Goal: Task Accomplishment & Management: Complete application form

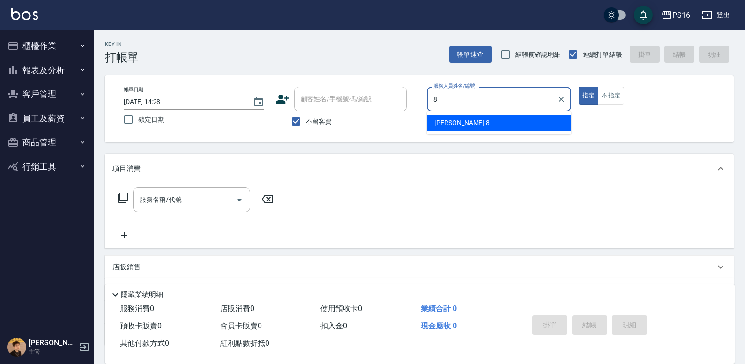
type input "[PERSON_NAME]-8"
type button "true"
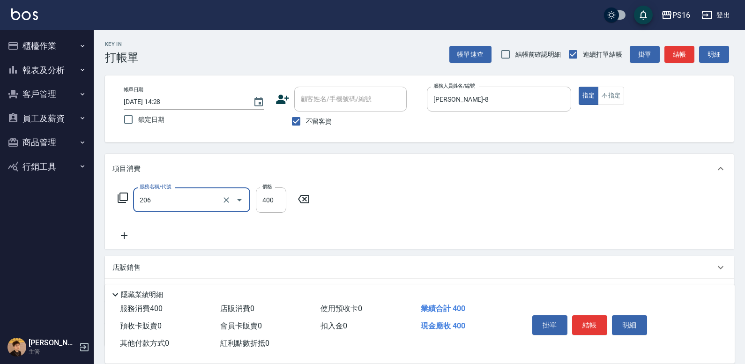
type input "健康洗(206)"
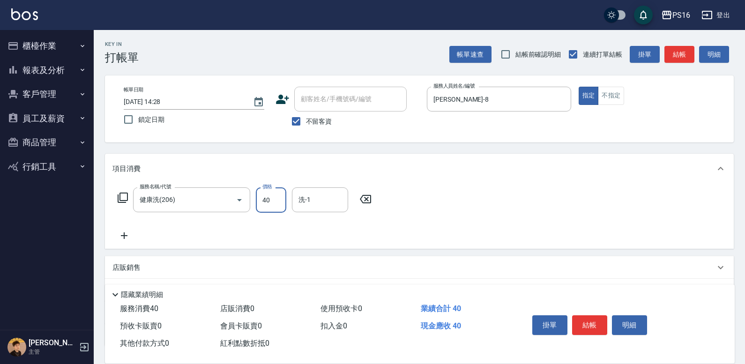
type input "400"
type input "[PERSON_NAME]-28"
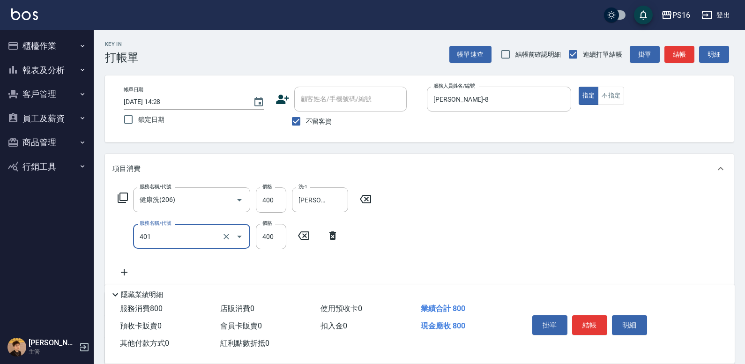
type input "剪髮(401)"
type input "100"
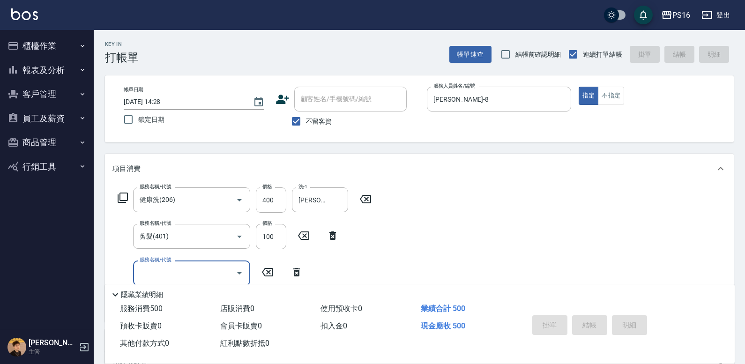
type input "[DATE] 14:29"
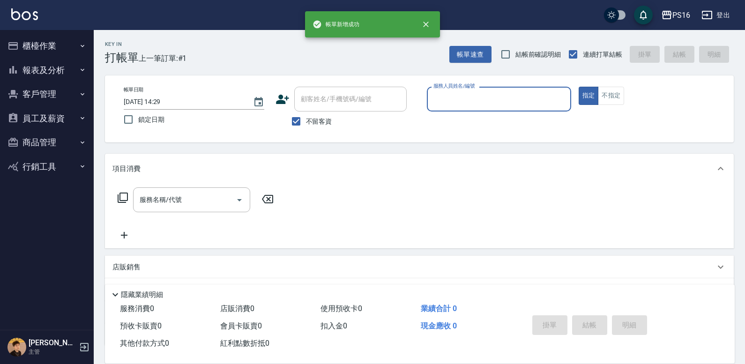
click at [463, 87] on button "指定" at bounding box center [589, 96] width 20 height 18
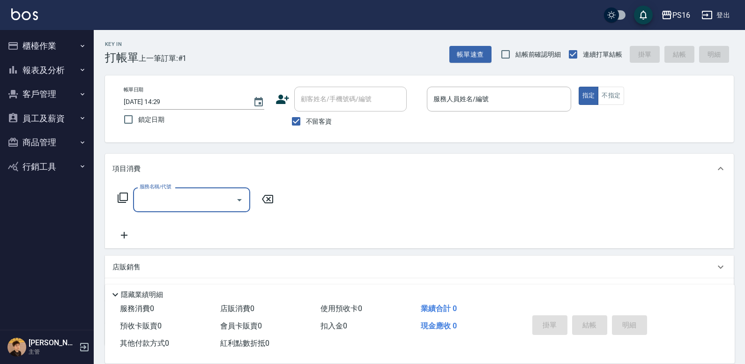
type input "3"
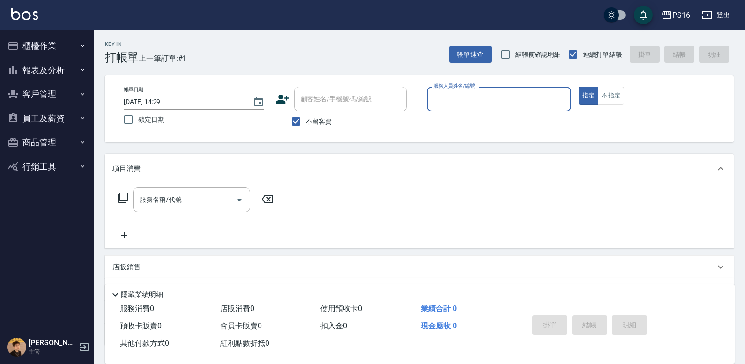
click at [463, 87] on button "指定" at bounding box center [589, 96] width 20 height 18
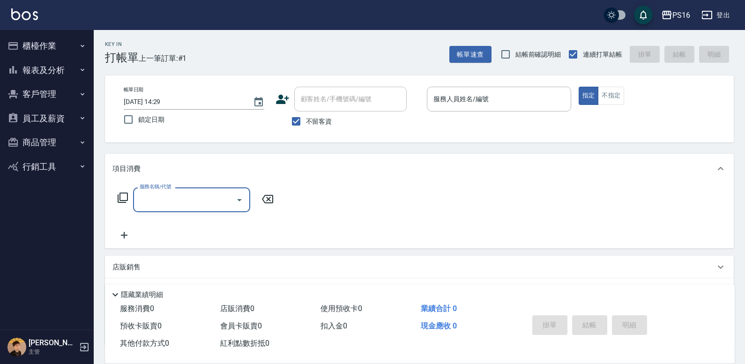
type input "3"
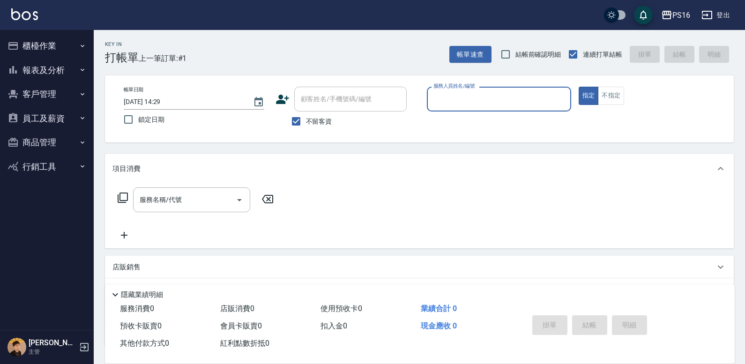
click at [463, 87] on button "指定" at bounding box center [589, 96] width 20 height 18
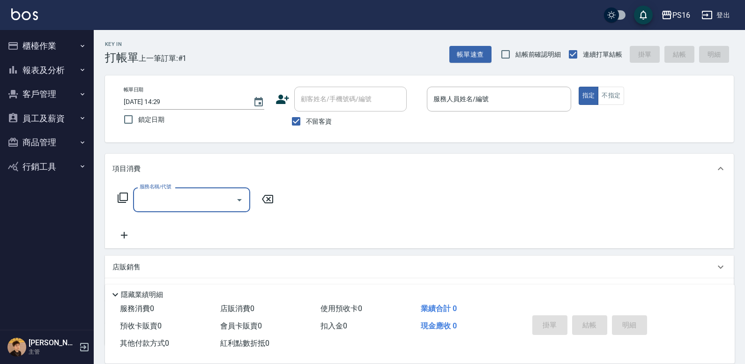
type input "3"
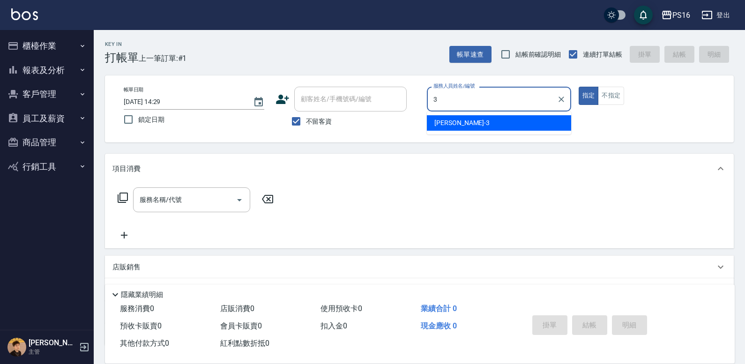
type input "[PERSON_NAME]-3"
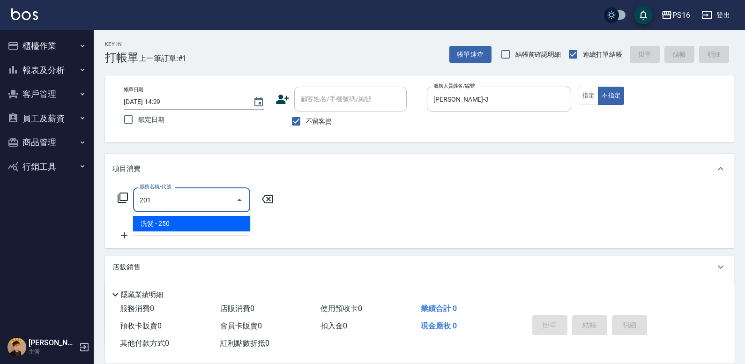
type input "洗髮(201)"
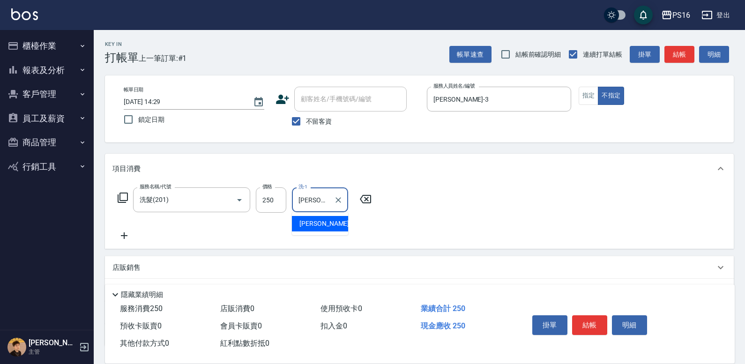
type input "[PERSON_NAME]-20"
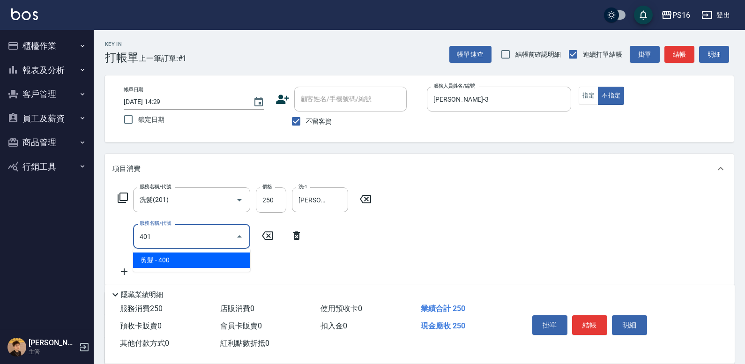
type input "剪髮(401)"
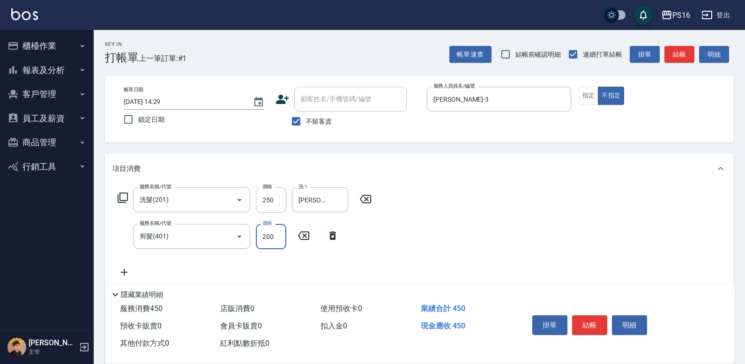
type input "200"
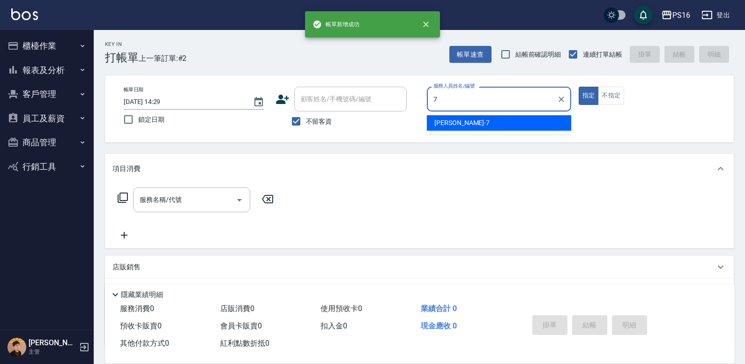
type input "[PERSON_NAME]-7"
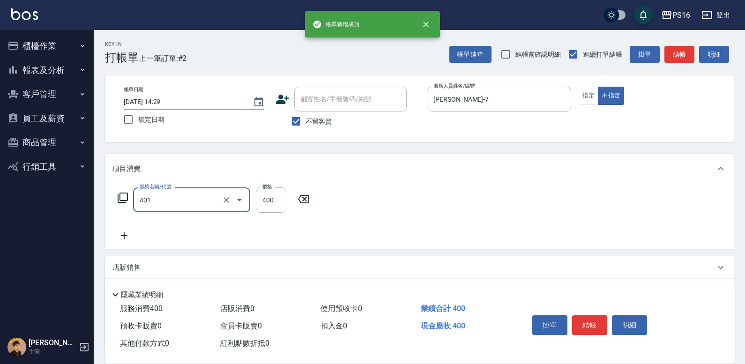
type input "剪髮(401)"
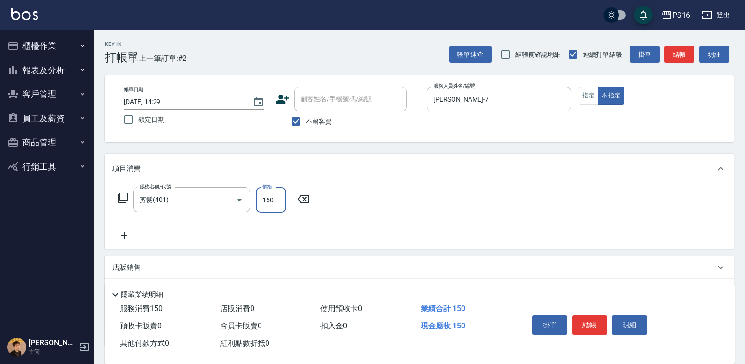
type input "150"
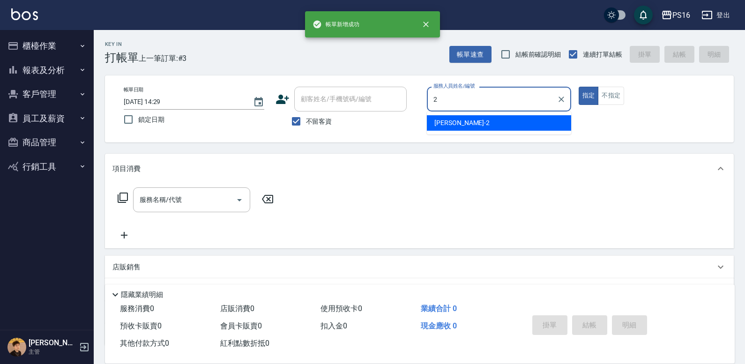
type input "[PERSON_NAME]-2"
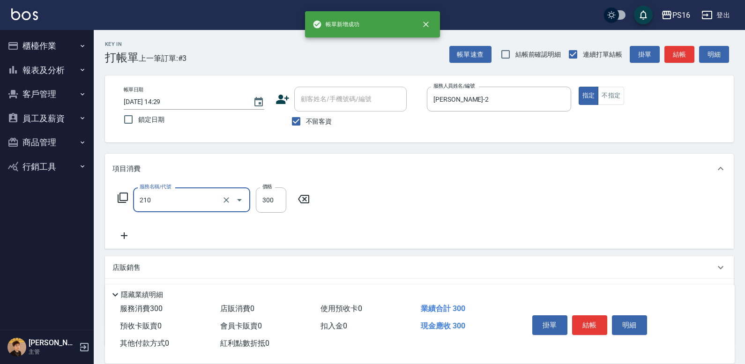
type input "[PERSON_NAME]洗髮精(210)"
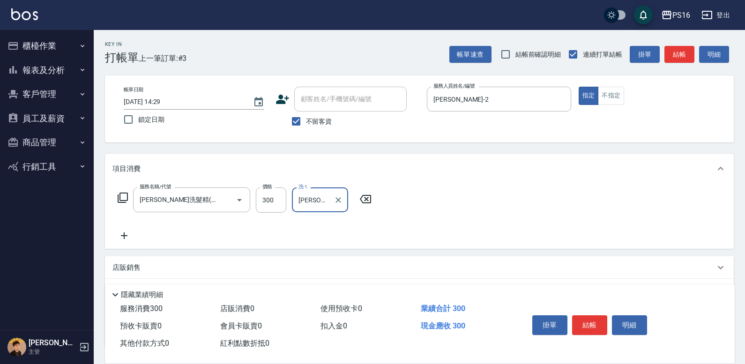
type input "[PERSON_NAME]-24"
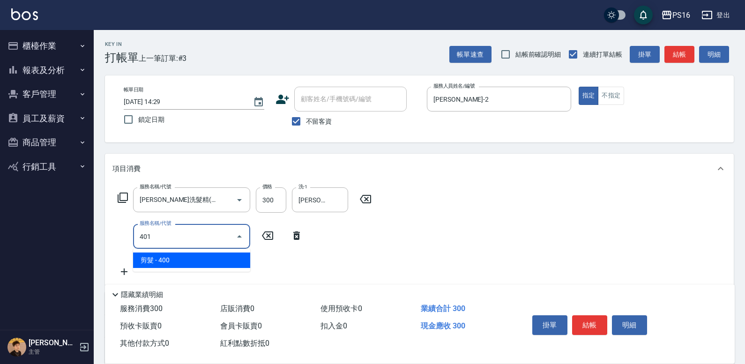
type input "剪髮(401)"
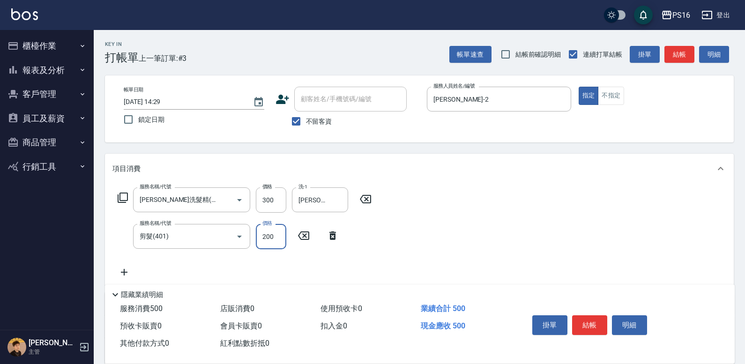
type input "200"
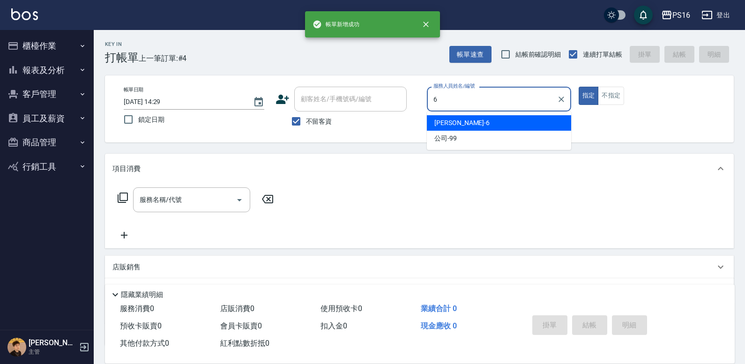
type input "[PERSON_NAME]-6"
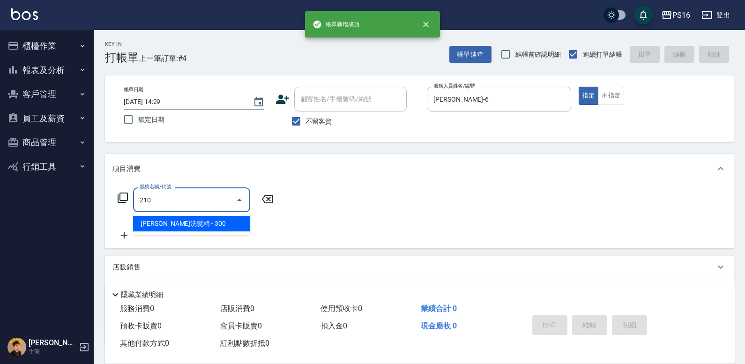
type input "[PERSON_NAME]洗髮精(210)"
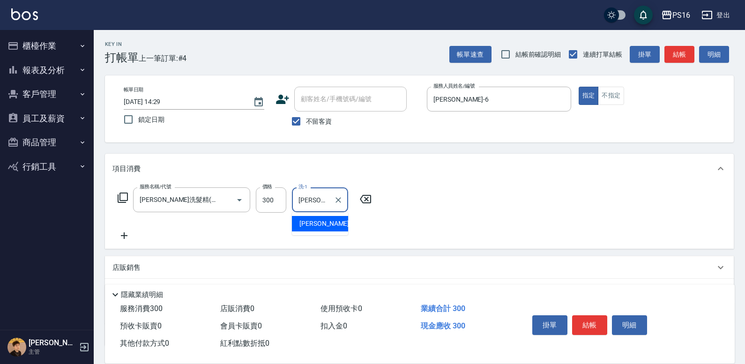
type input "[PERSON_NAME]-21"
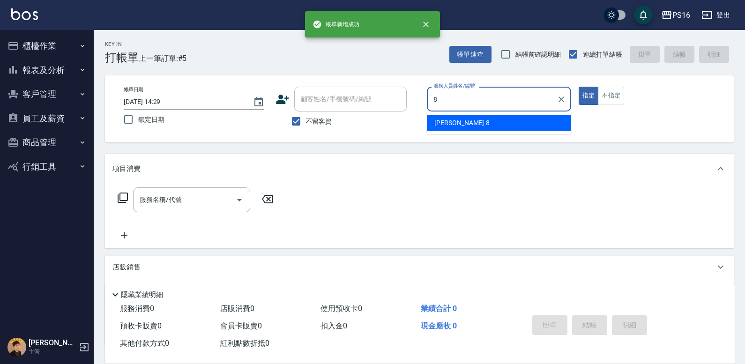
type input "[PERSON_NAME]-8"
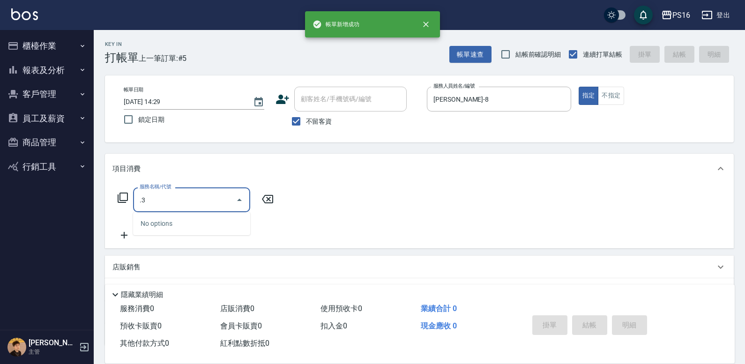
type input "."
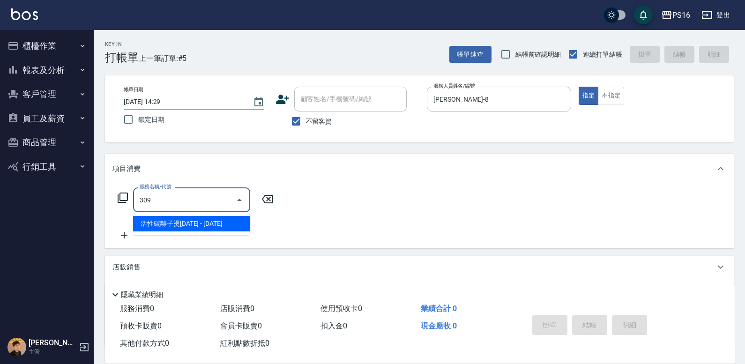
type input "活性碳離子燙1800(309)"
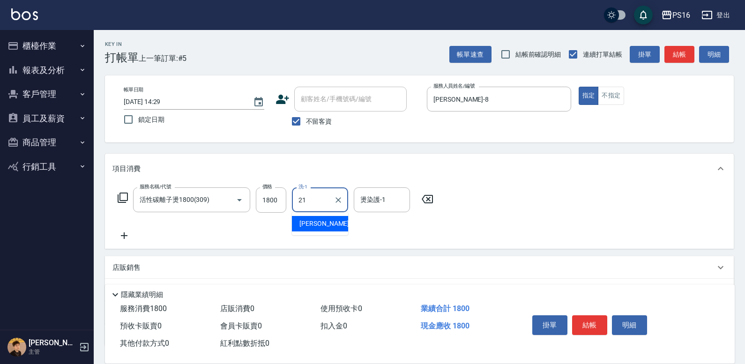
type input "[PERSON_NAME]-21"
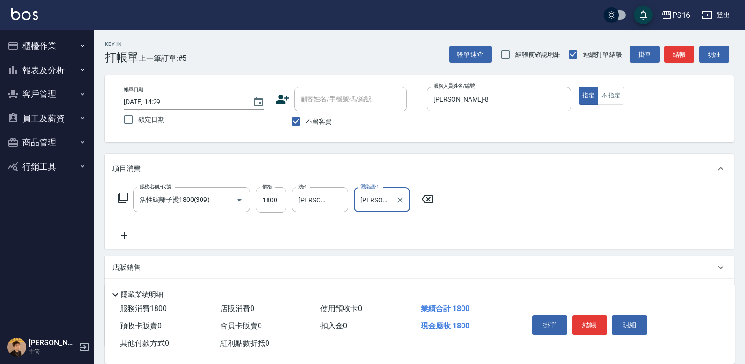
type input "[PERSON_NAME]-21"
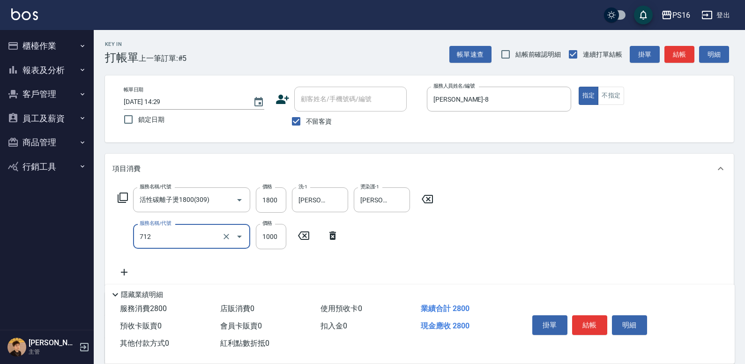
type input "[PERSON_NAME]1000(712)"
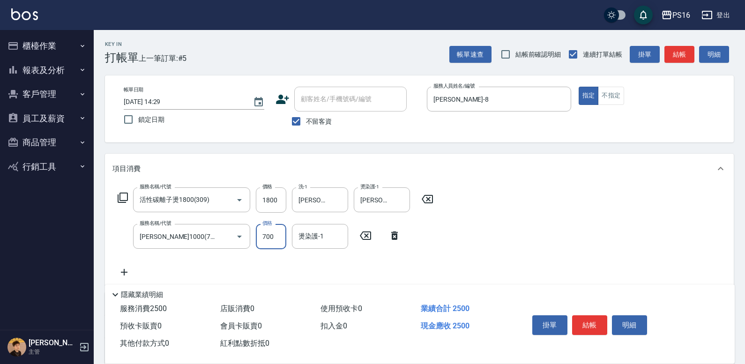
type input "700"
type input "[PERSON_NAME]-21"
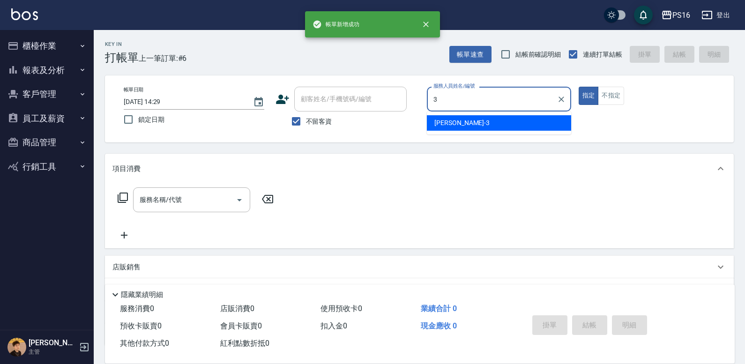
type input "[PERSON_NAME]-3"
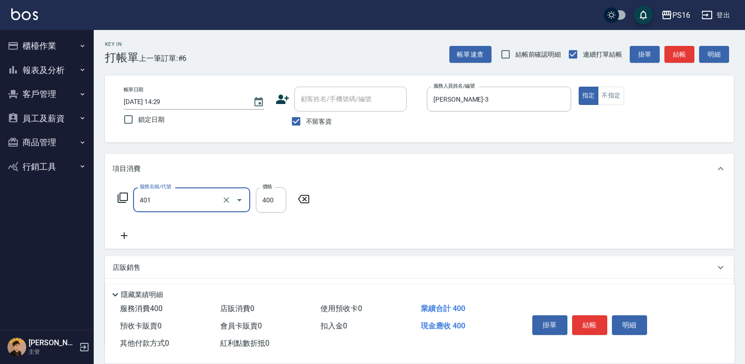
type input "剪髮(401)"
type input "200"
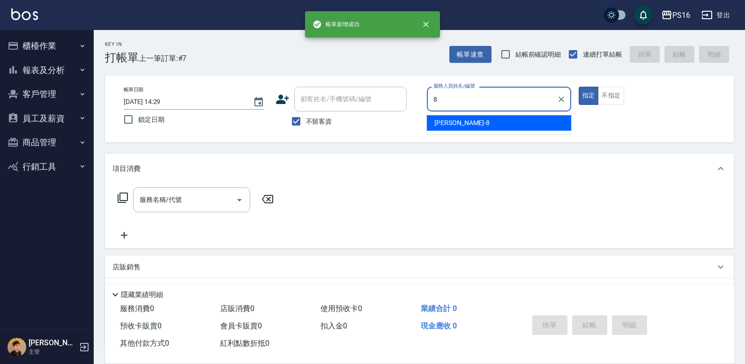
type input "[PERSON_NAME]-8"
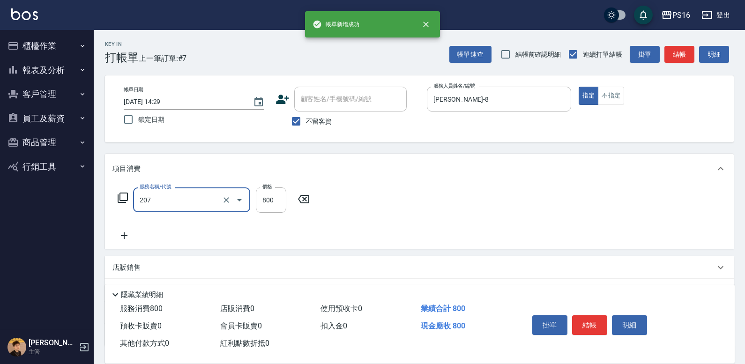
type input "清潔洗(207)"
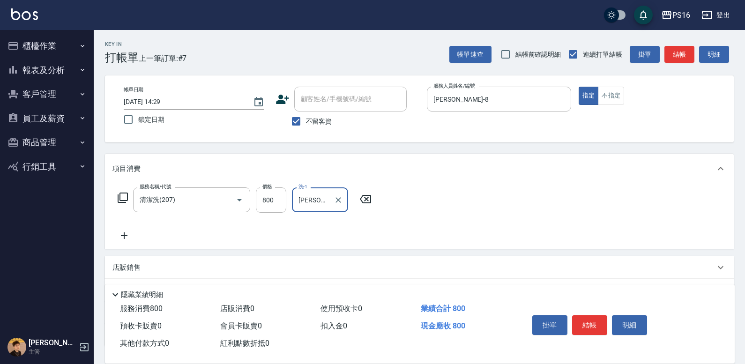
type input "[PERSON_NAME]-28"
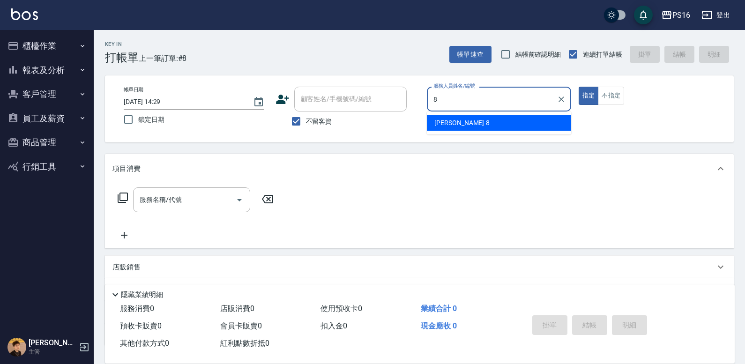
type input "[PERSON_NAME]-8"
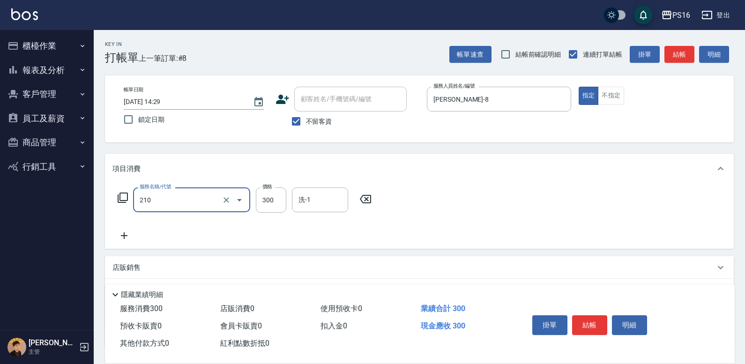
type input "[PERSON_NAME]洗髮精(210)"
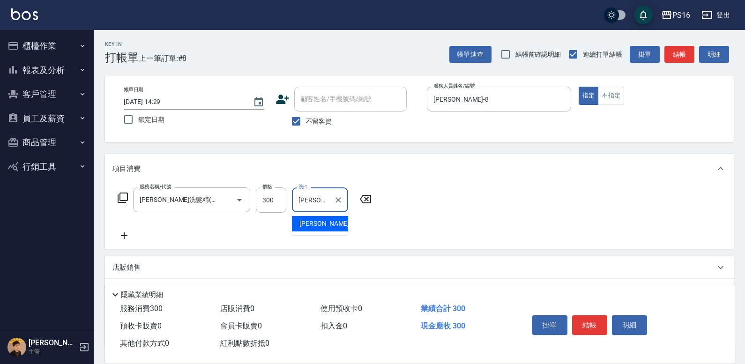
type input "[PERSON_NAME]-21"
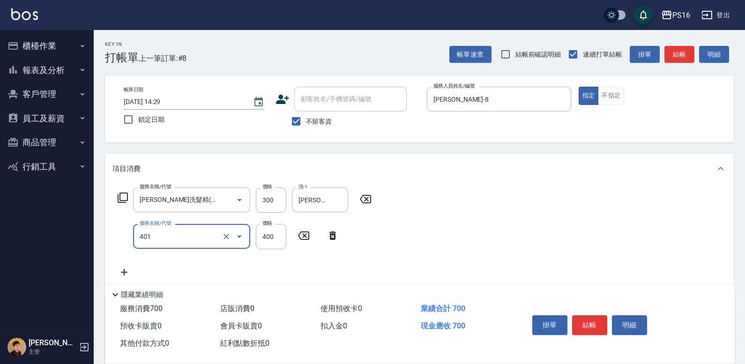
type input "剪髮(401)"
type input "250"
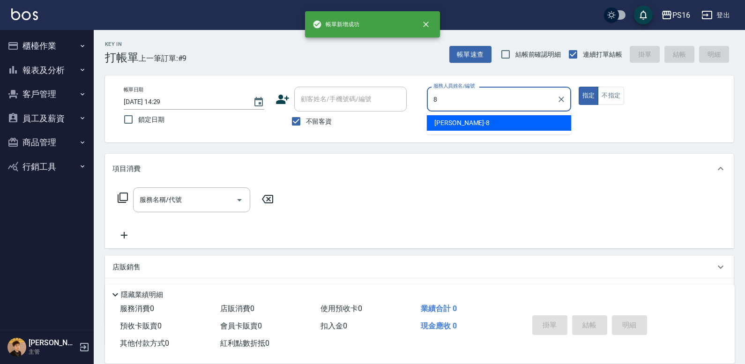
type input "[PERSON_NAME]-8"
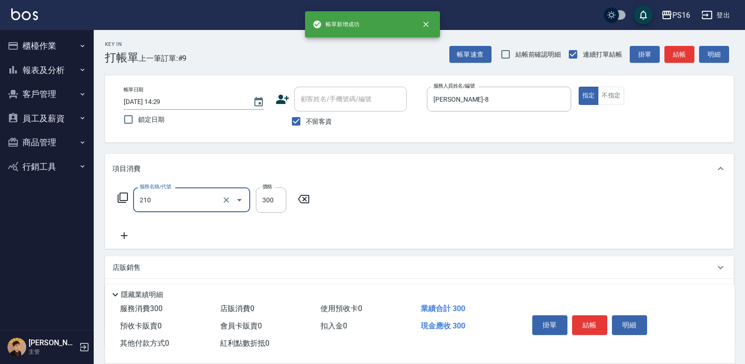
type input "[PERSON_NAME]洗髮精(210)"
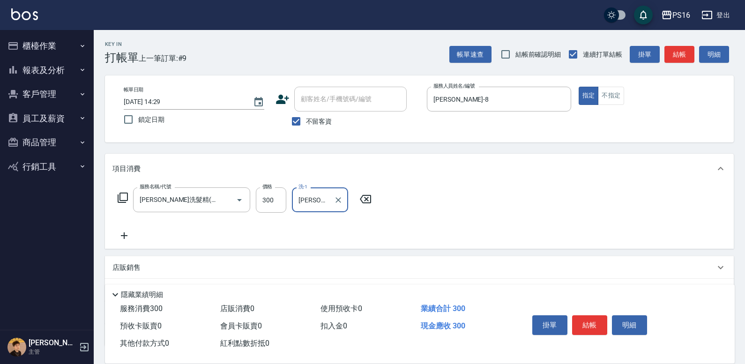
type input "[PERSON_NAME]-24"
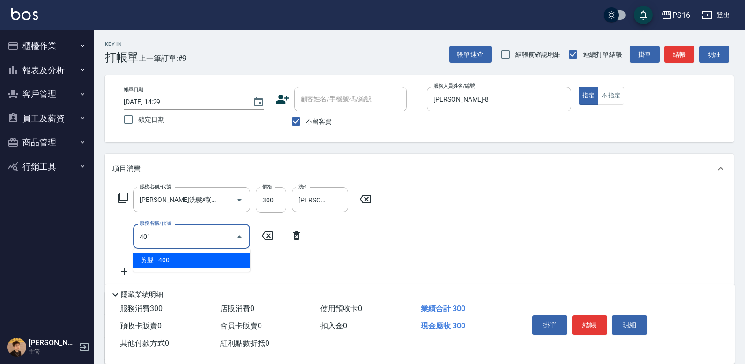
type input "剪髮(401)"
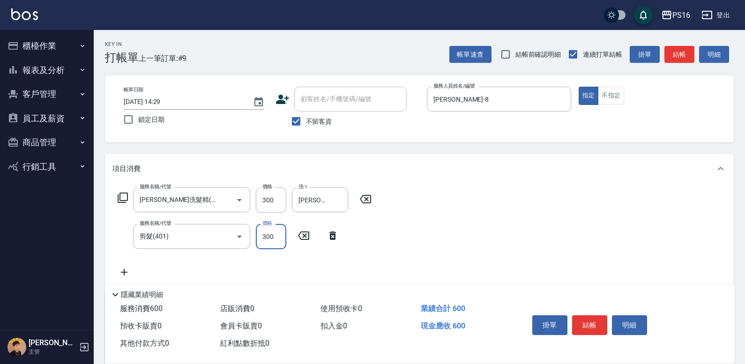
type input "300"
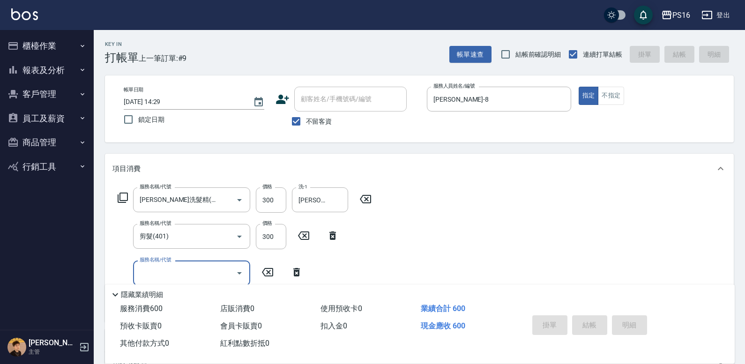
type input "[DATE] 14:30"
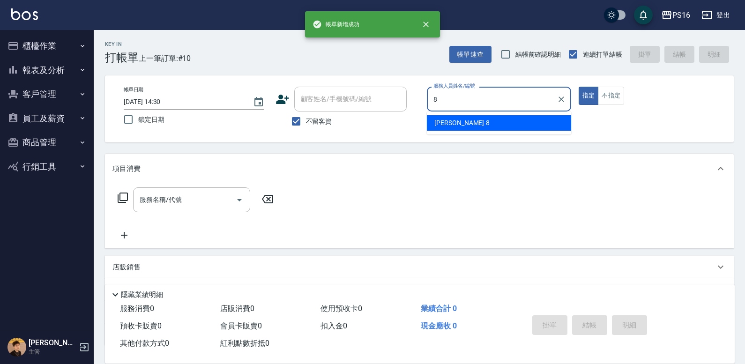
type input "[PERSON_NAME]-8"
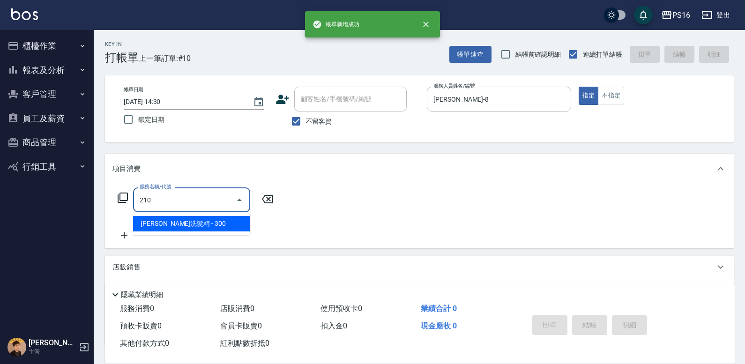
type input "[PERSON_NAME]洗髮精(210)"
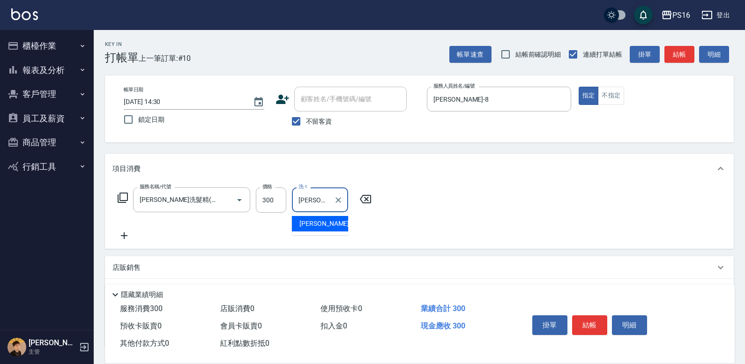
type input "[PERSON_NAME]-24"
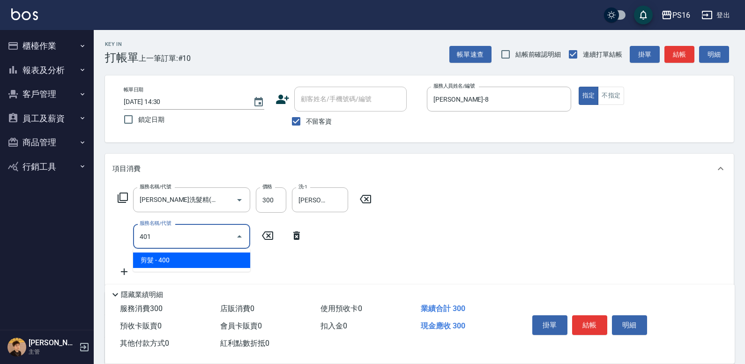
type input "剪髮(401)"
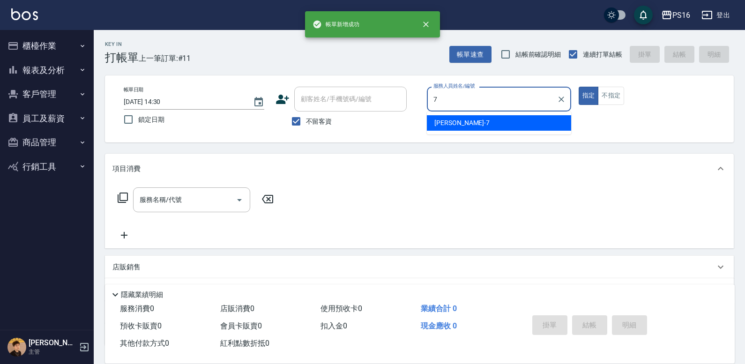
type input "[PERSON_NAME]-7"
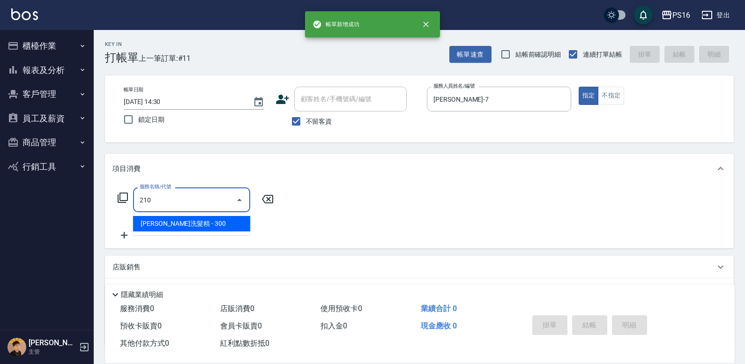
type input "[PERSON_NAME]洗髮精(210)"
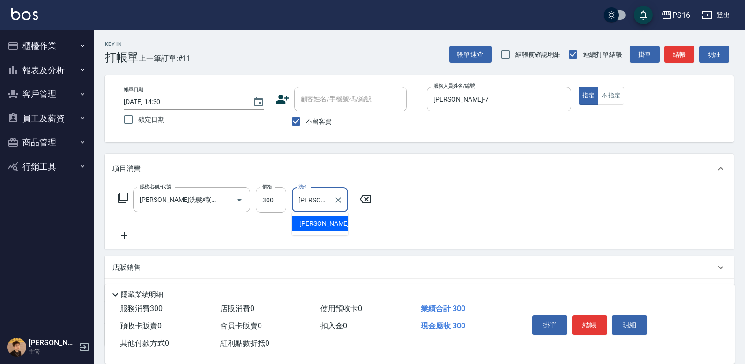
type input "[PERSON_NAME]-21"
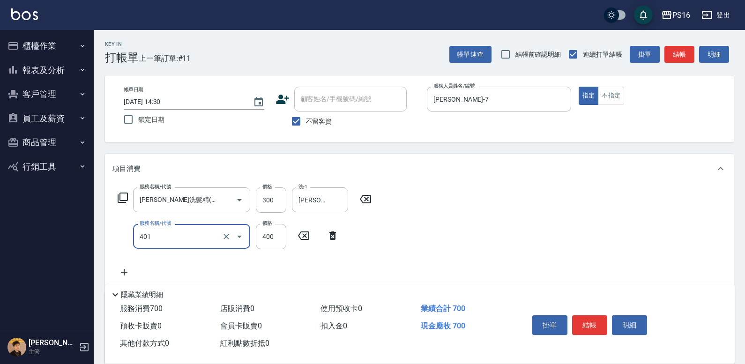
type input "剪髮(401)"
